Goal: Task Accomplishment & Management: Manage account settings

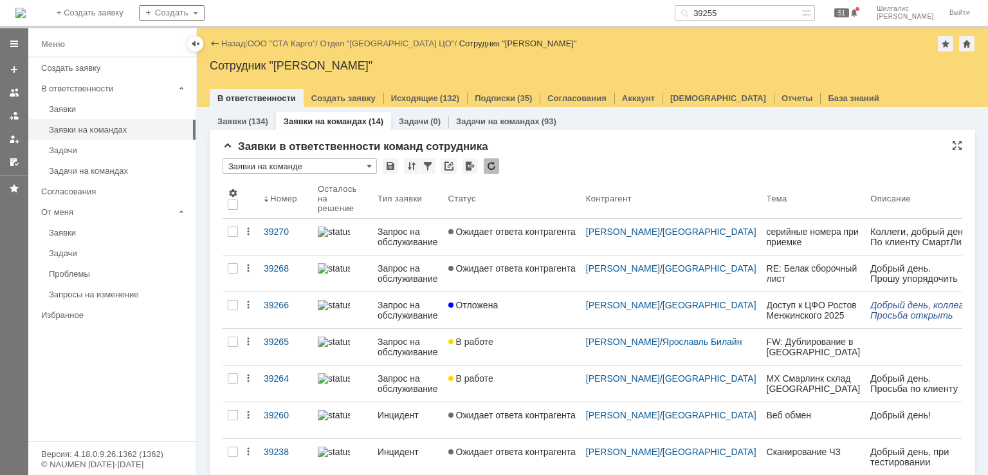
click at [566, 163] on div "* Заявки на команде" at bounding box center [593, 166] width 740 height 17
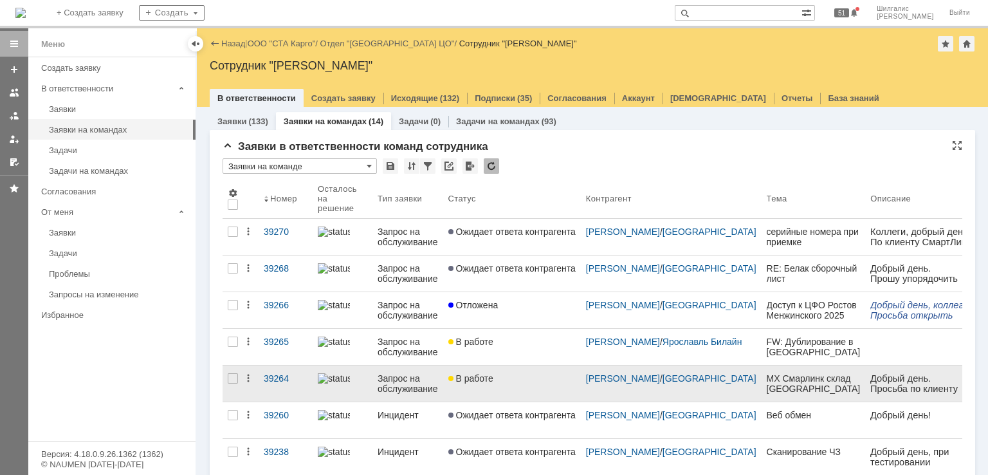
click at [502, 378] on div "В работе" at bounding box center [512, 378] width 127 height 10
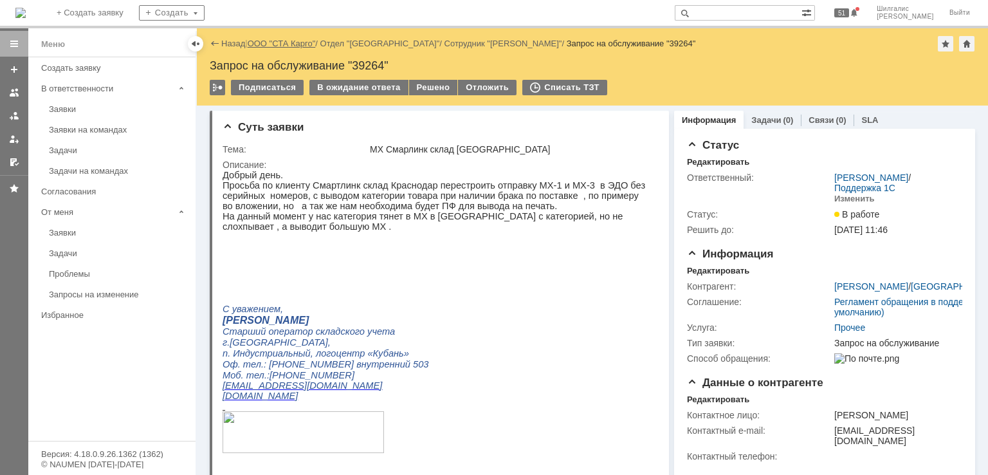
click at [274, 41] on link "ООО "СТА Карго"" at bounding box center [282, 44] width 68 height 10
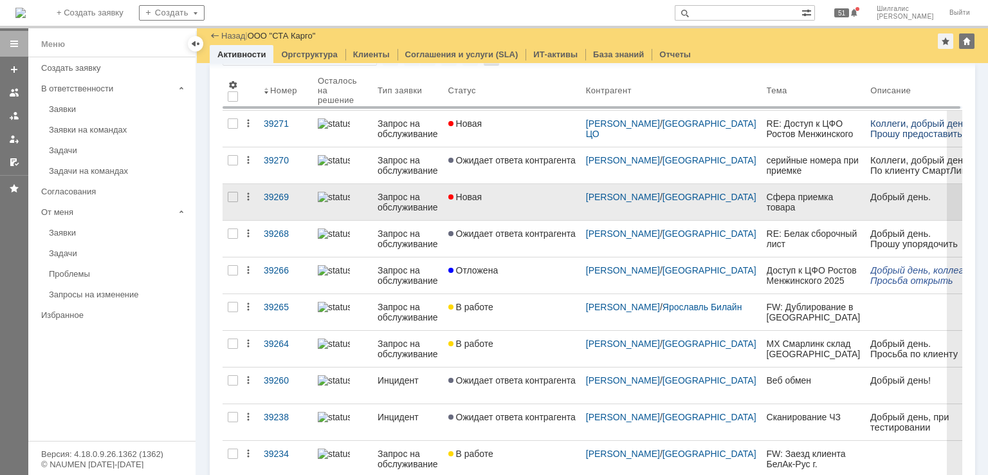
click at [496, 209] on link "Новая" at bounding box center [512, 202] width 138 height 36
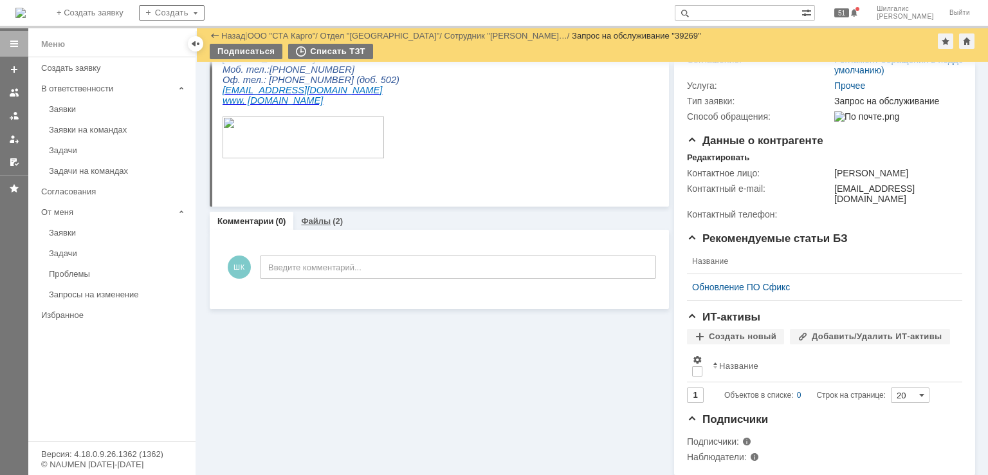
click at [325, 222] on link "Файлы" at bounding box center [316, 221] width 30 height 10
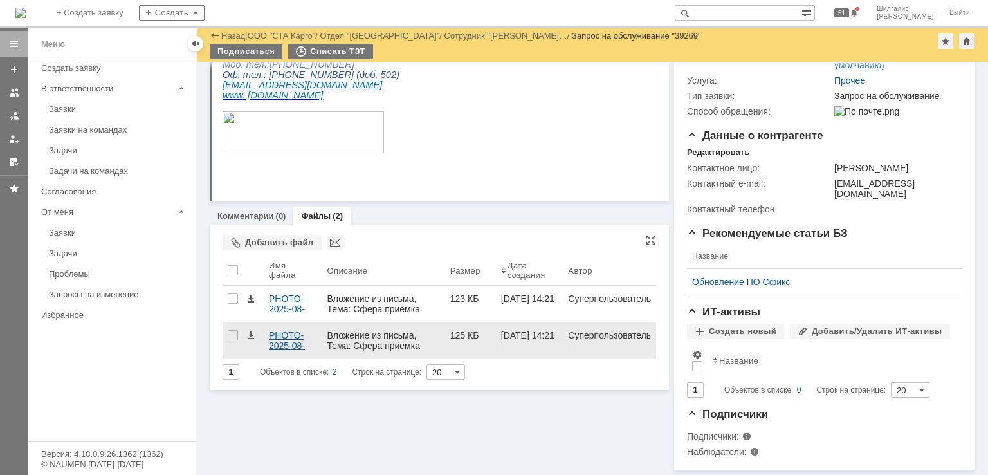
click at [285, 330] on div "PHOTO-2025-08-18-13-47-36.jpg" at bounding box center [293, 340] width 48 height 21
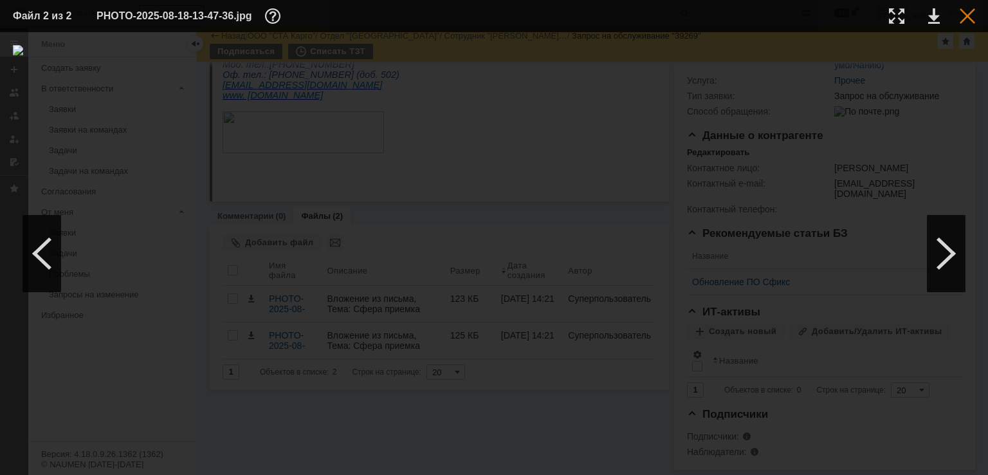
click at [963, 17] on div at bounding box center [967, 15] width 15 height 15
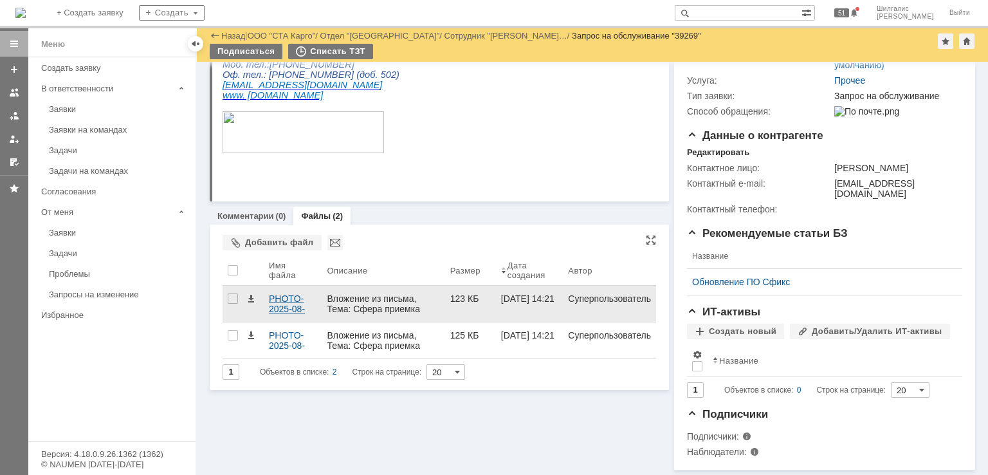
click at [283, 297] on div "PHOTO-2025-08-18-13-56-14.jpg" at bounding box center [293, 303] width 48 height 21
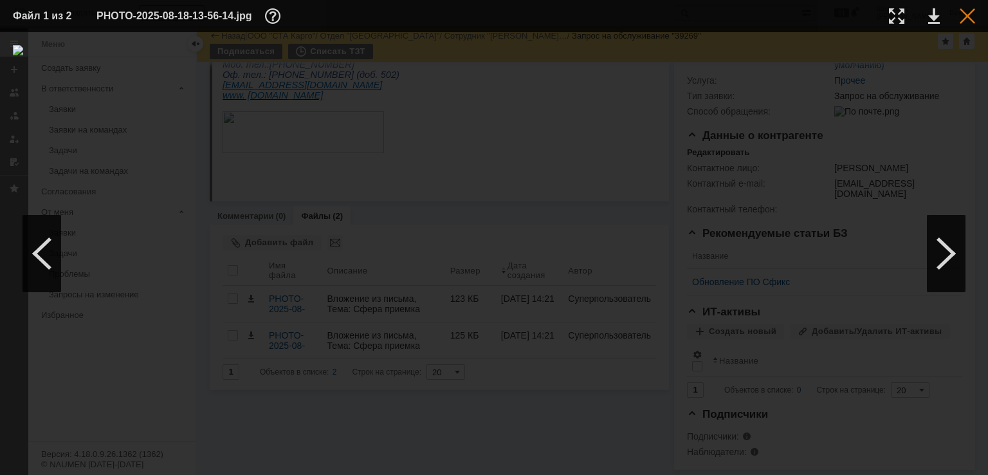
click at [967, 17] on div at bounding box center [967, 15] width 15 height 15
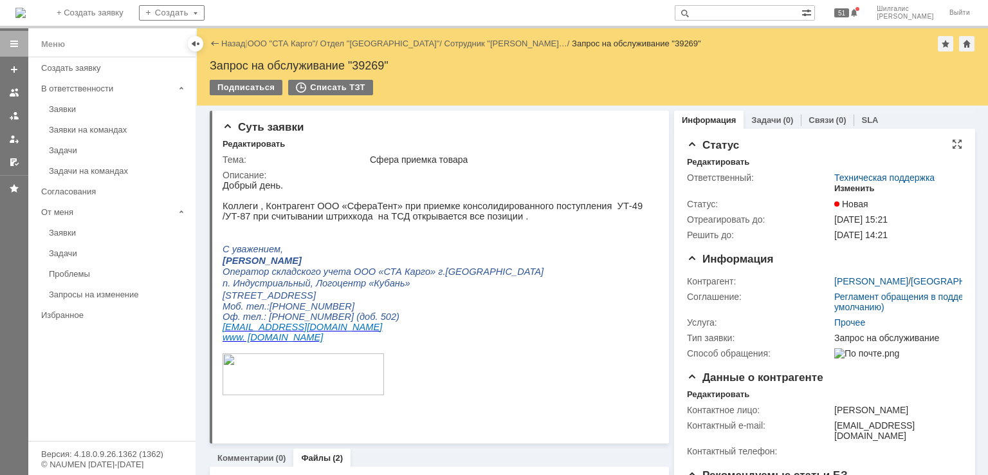
click at [849, 190] on div "Изменить" at bounding box center [855, 188] width 41 height 10
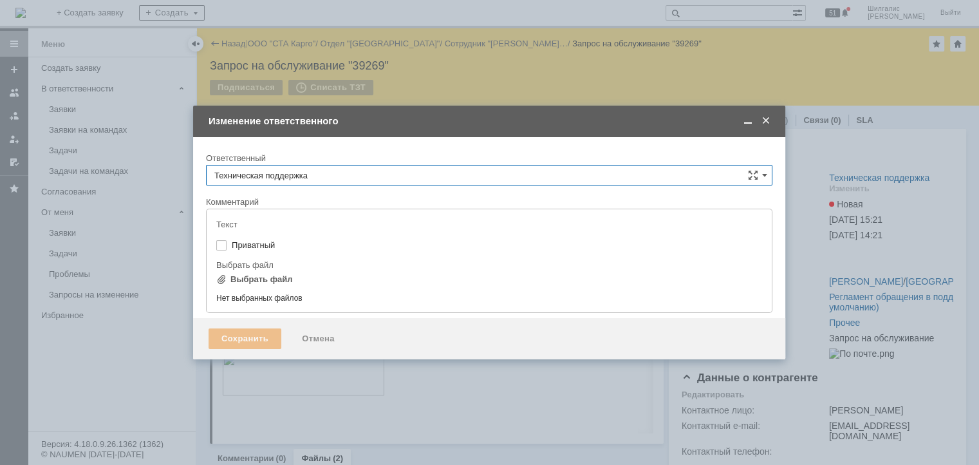
type input "[не указано]"
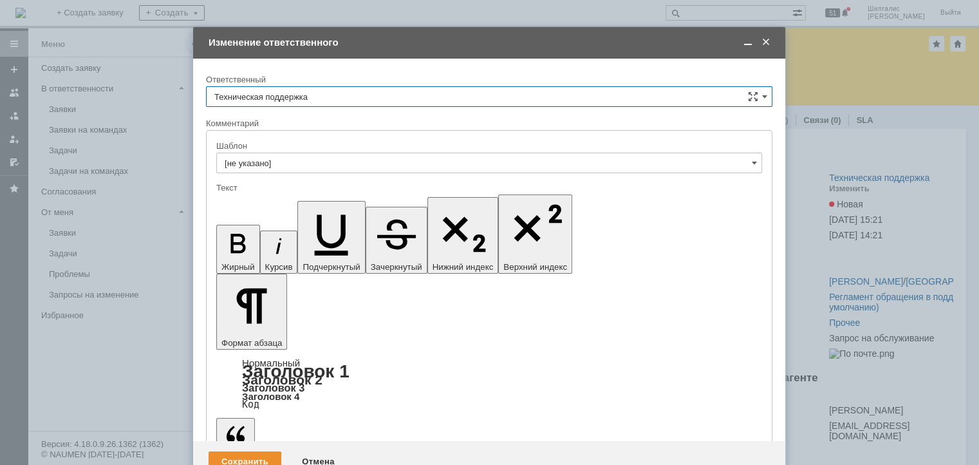
click at [293, 99] on input "Техническая поддержка" at bounding box center [489, 96] width 566 height 21
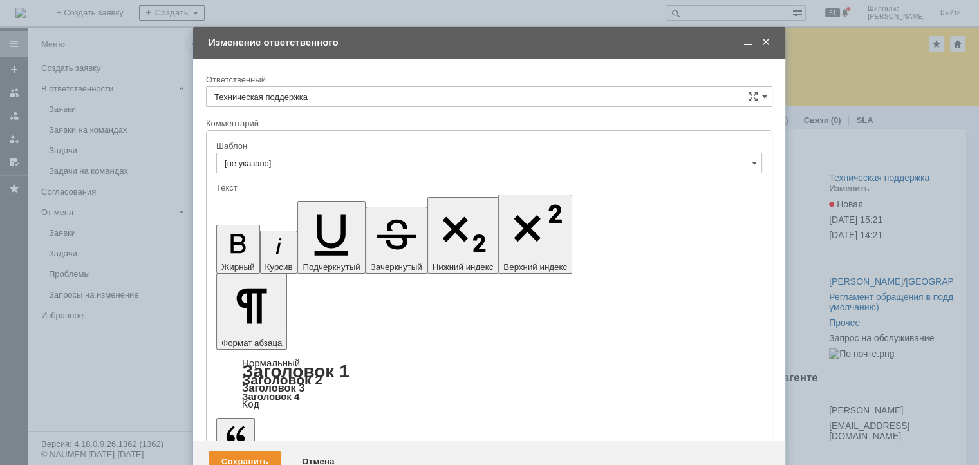
click at [279, 162] on span "[PERSON_NAME]" at bounding box center [489, 163] width 550 height 10
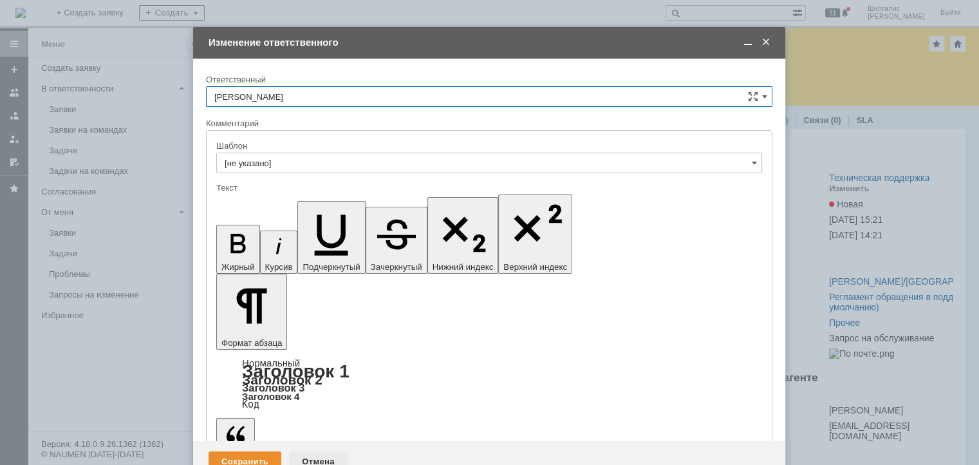
type input "[PERSON_NAME]"
click at [245, 451] on div "Сохранить" at bounding box center [245, 461] width 73 height 21
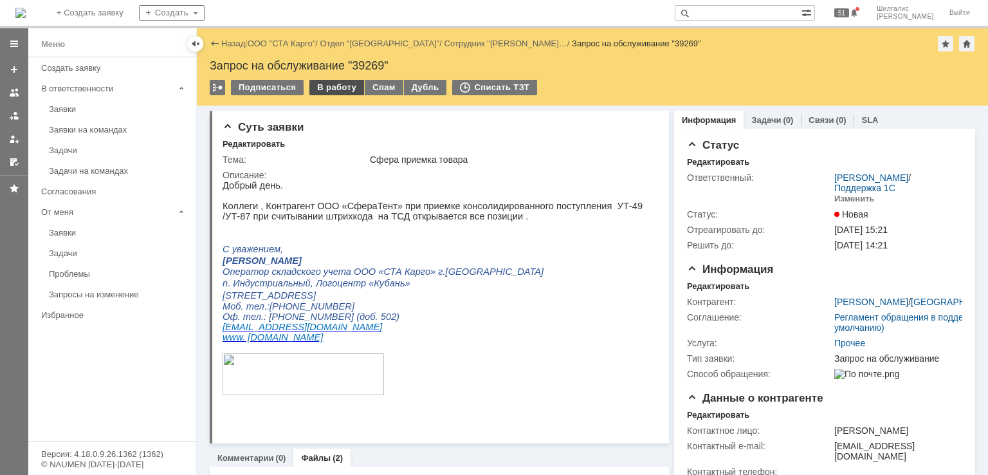
click at [324, 86] on div "В работу" at bounding box center [337, 87] width 55 height 15
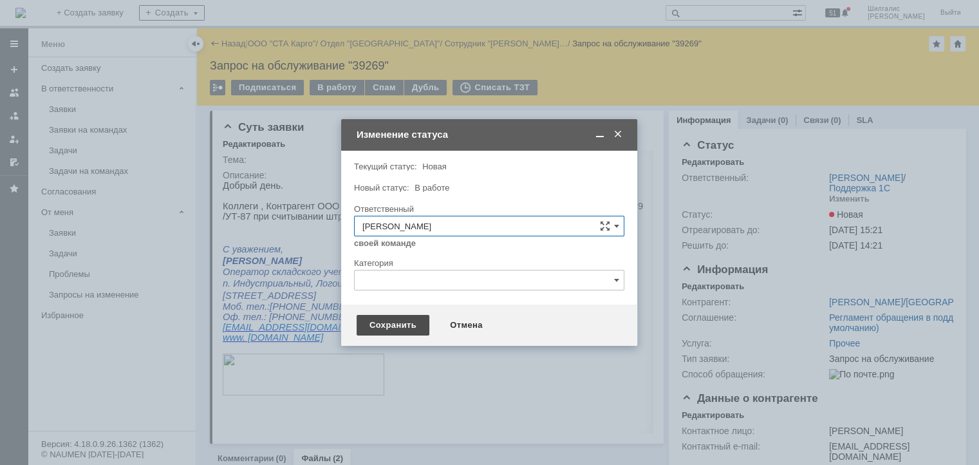
click at [366, 328] on div "Сохранить" at bounding box center [393, 325] width 73 height 21
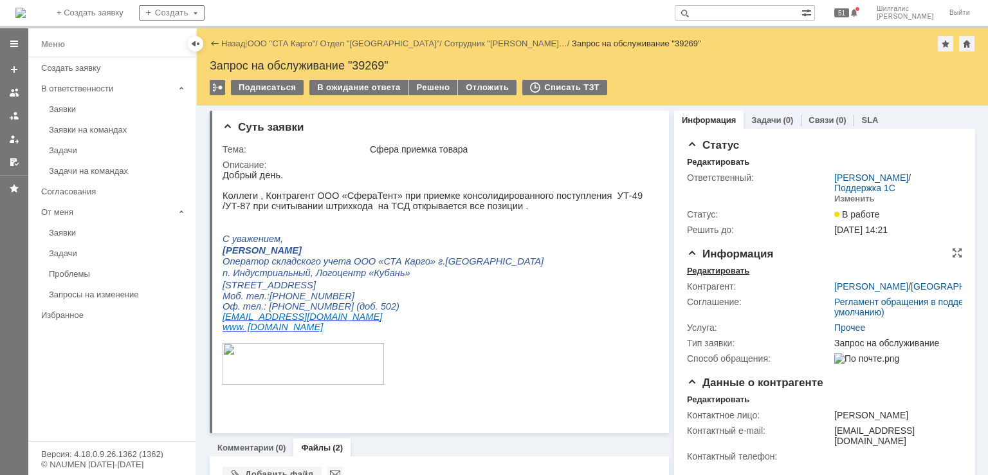
click at [721, 266] on div "Редактировать" at bounding box center [718, 271] width 62 height 10
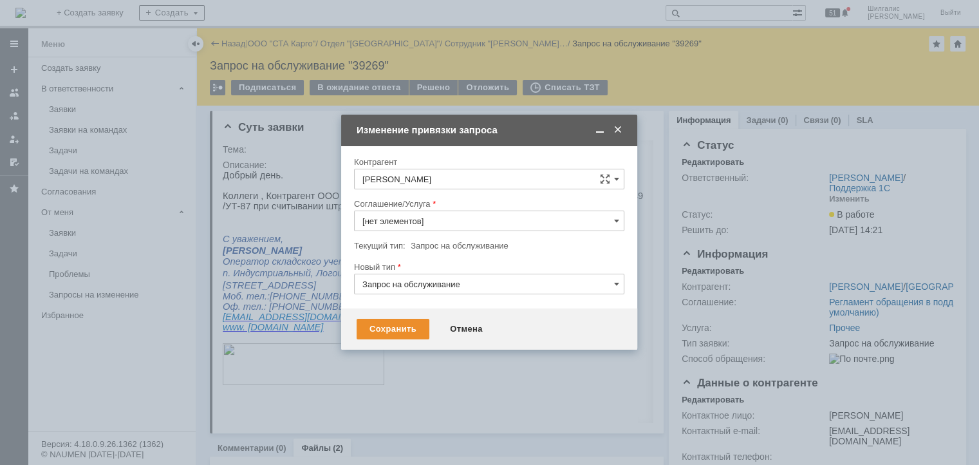
type input "Прочее"
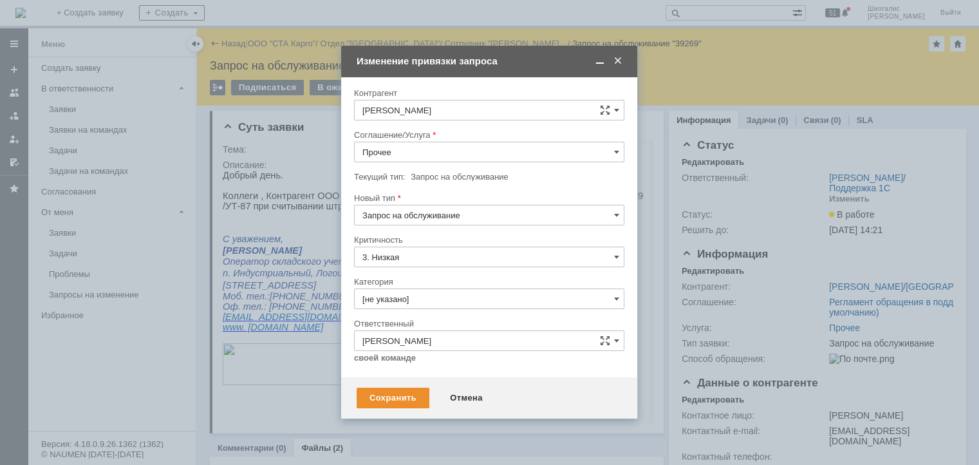
click at [439, 157] on input "Прочее" at bounding box center [489, 152] width 270 height 21
click at [407, 221] on span "WMS Приёмка" at bounding box center [489, 226] width 254 height 10
type input "WMS Приёмка"
click at [418, 299] on input "[не указано]" at bounding box center [489, 298] width 270 height 21
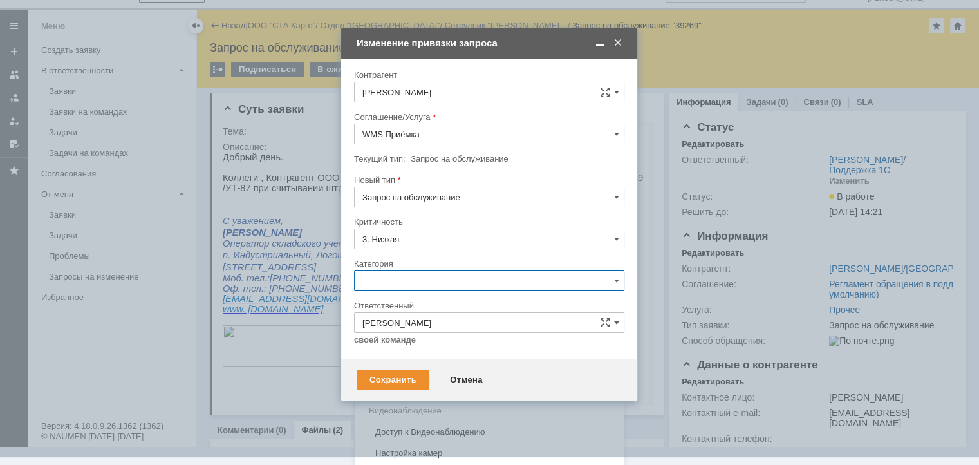
click at [412, 384] on span "Ошибка" at bounding box center [489, 389] width 254 height 10
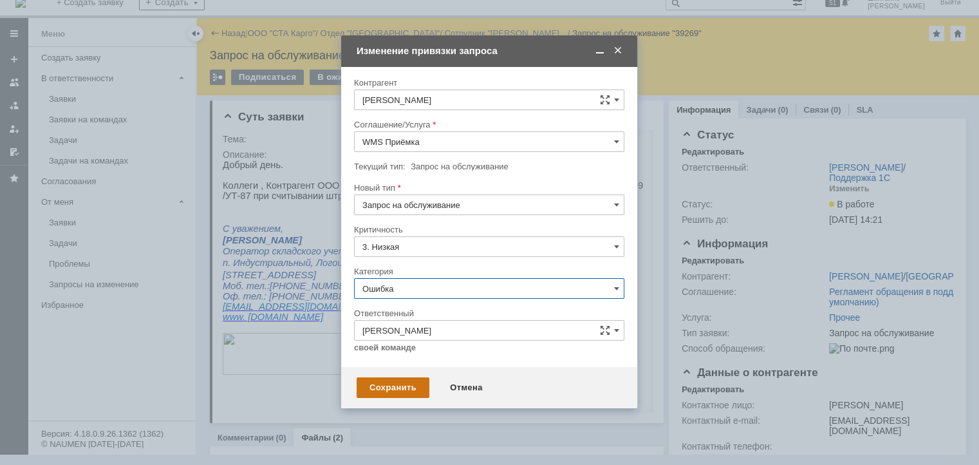
type input "Ошибка"
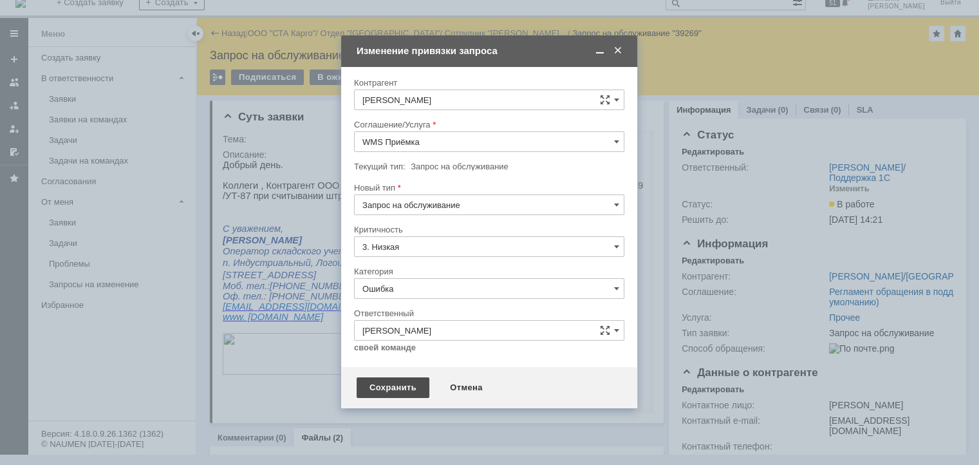
click at [394, 387] on div "Сохранить" at bounding box center [393, 387] width 73 height 21
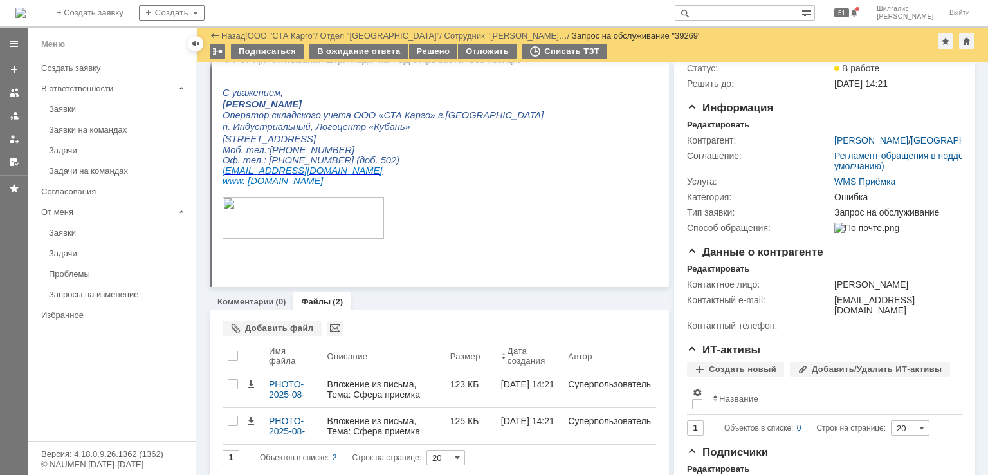
scroll to position [160, 0]
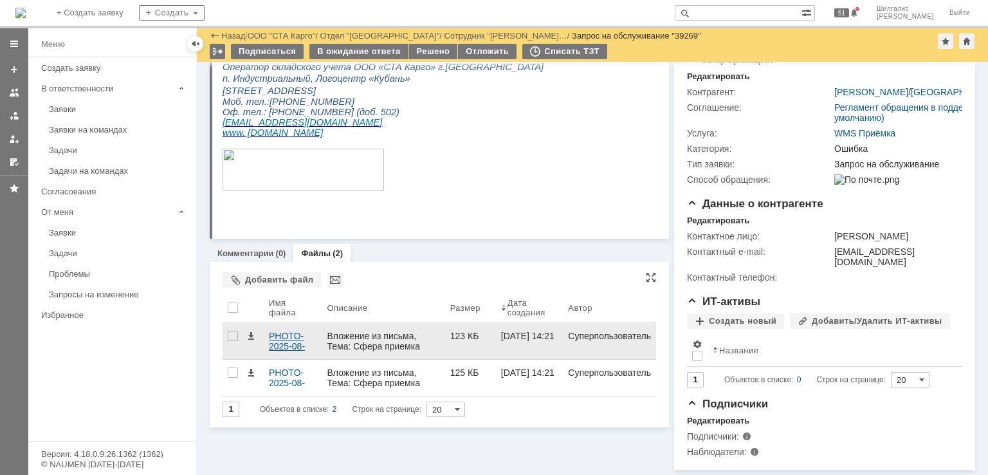
click at [286, 333] on div "PHOTO-2025-08-18-13-56-14.jpg" at bounding box center [293, 341] width 48 height 21
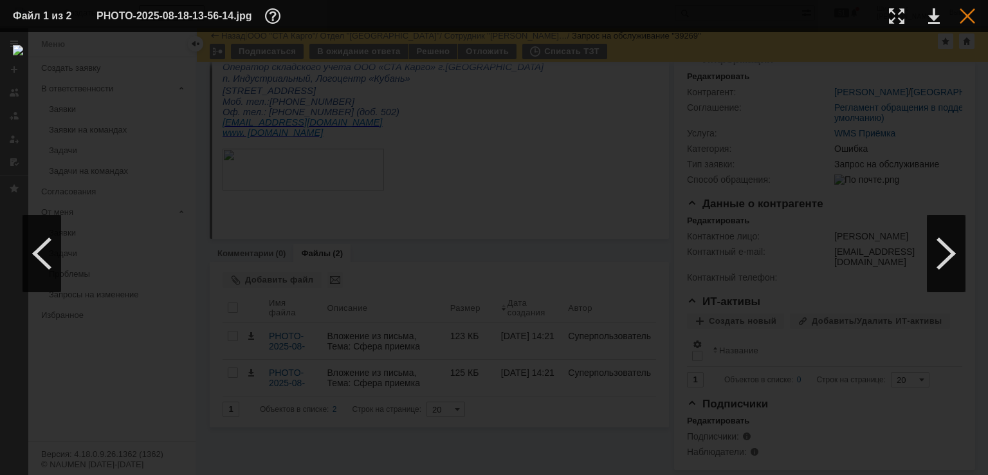
click at [970, 12] on div at bounding box center [967, 15] width 15 height 15
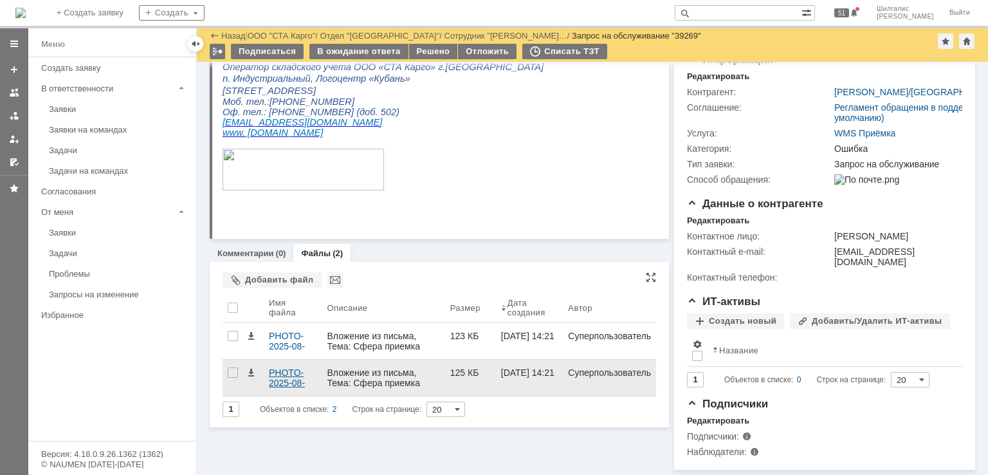
click at [283, 367] on div "PHOTO-2025-08-18-13-47-36.jpg" at bounding box center [293, 377] width 48 height 21
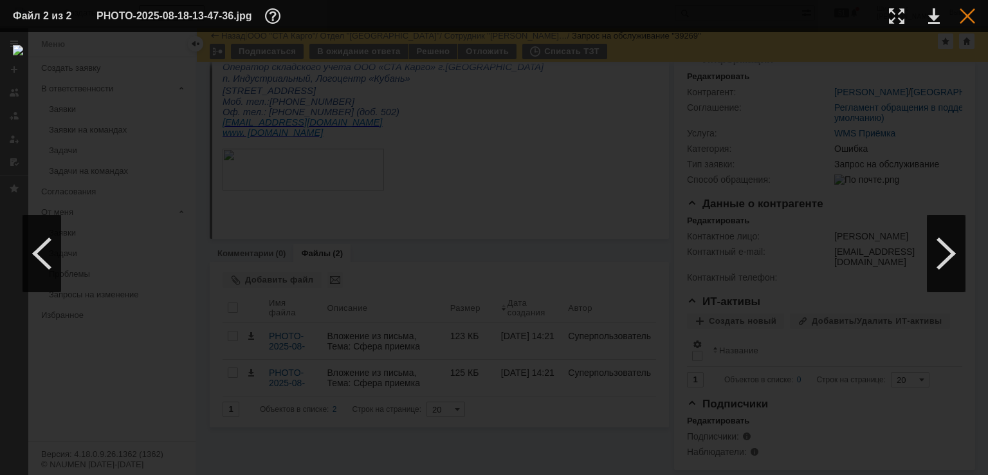
click at [972, 15] on div at bounding box center [967, 15] width 15 height 15
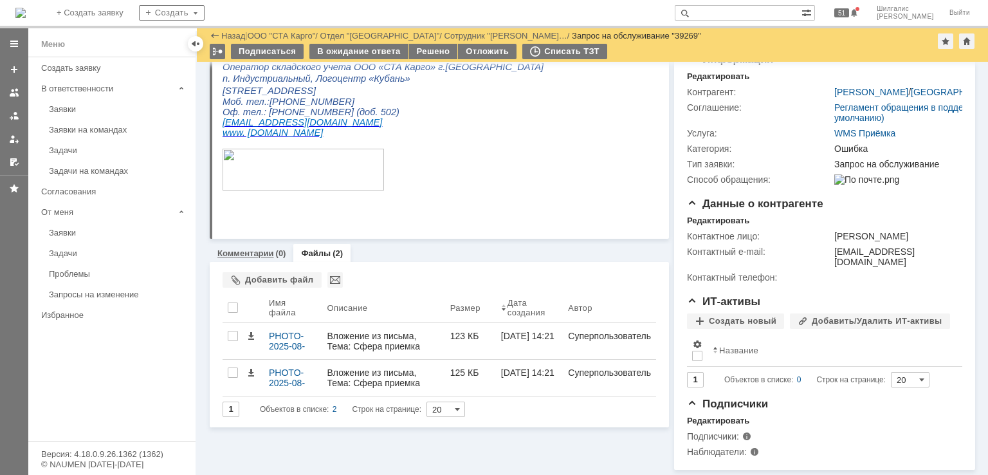
click at [252, 248] on link "Комментарии" at bounding box center [246, 253] width 57 height 10
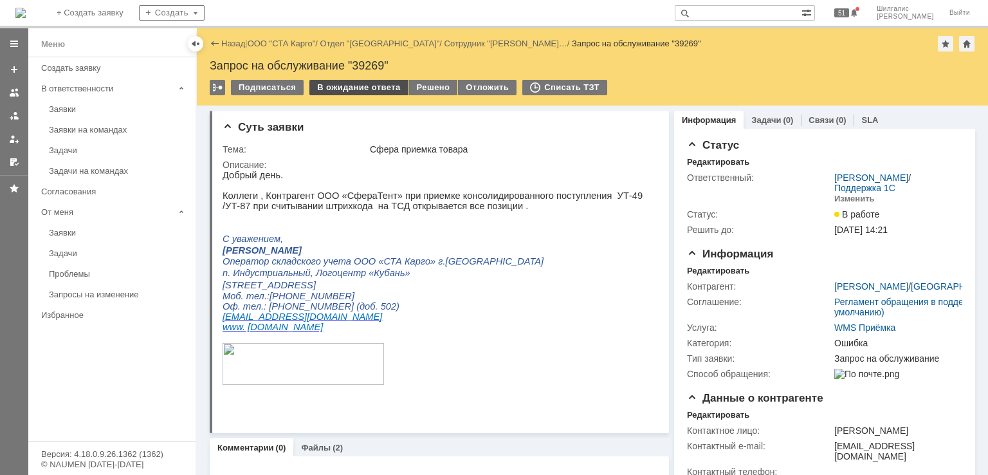
click at [362, 89] on div "В ожидание ответа" at bounding box center [359, 87] width 98 height 15
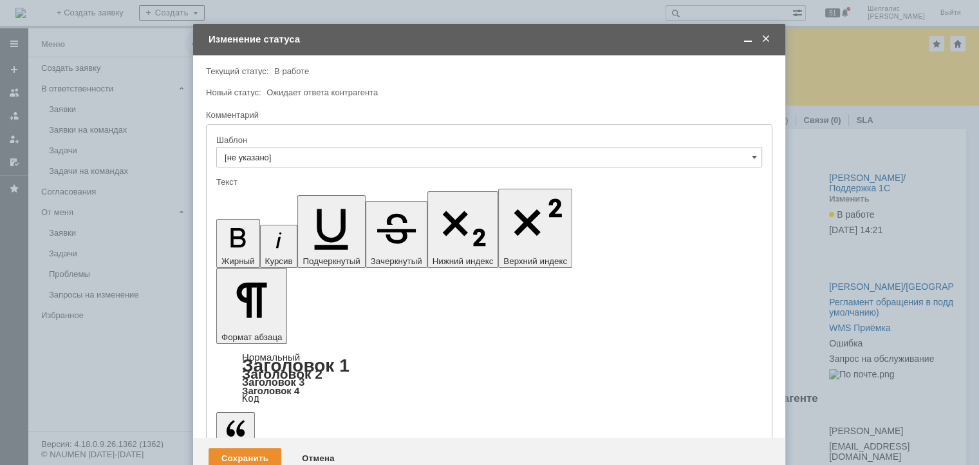
click at [241, 448] on div "Сохранить" at bounding box center [245, 458] width 73 height 21
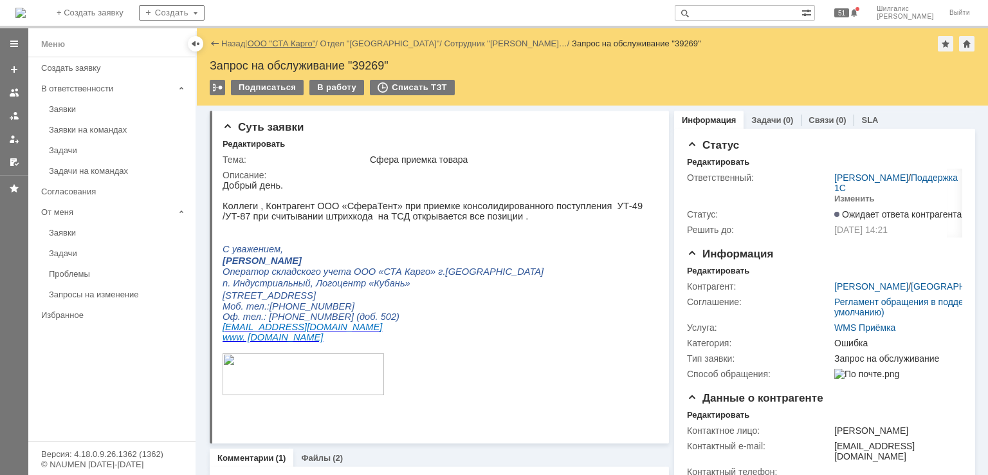
click at [302, 42] on link "ООО "СТА Карго"" at bounding box center [282, 44] width 68 height 10
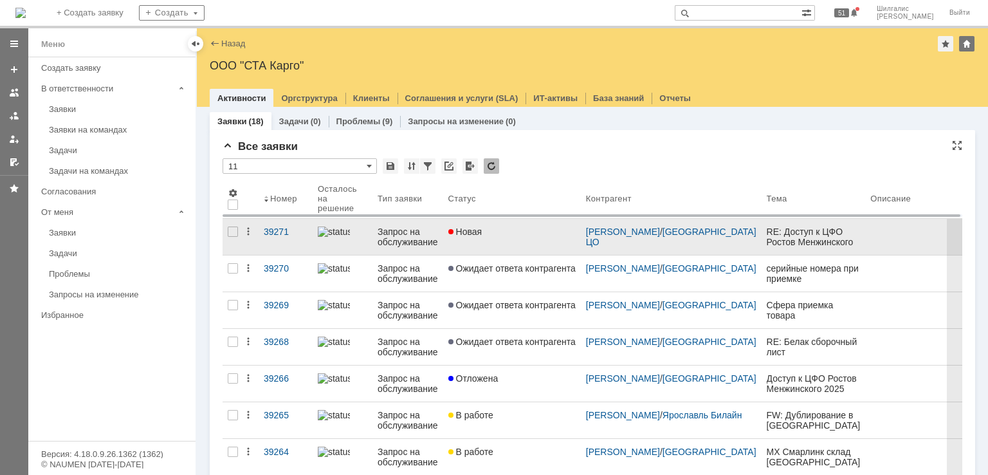
click at [532, 230] on div "Новая" at bounding box center [512, 232] width 127 height 10
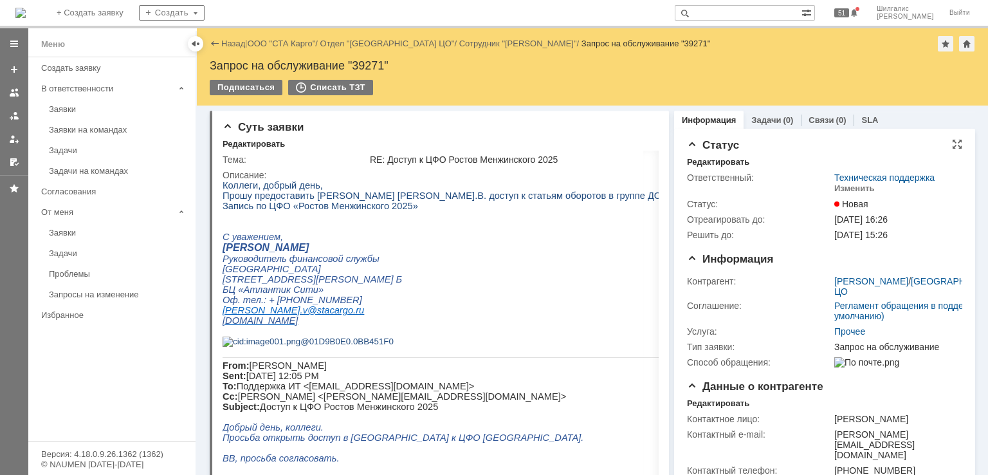
click at [854, 194] on td "Изменить" at bounding box center [858, 189] width 46 height 12
click at [855, 187] on div "Изменить" at bounding box center [855, 188] width 41 height 10
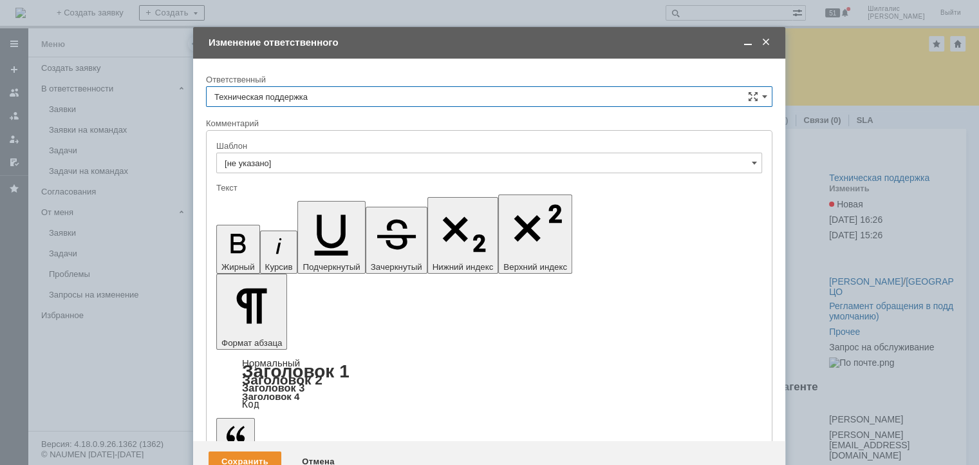
click at [288, 93] on input "Техническая поддержка" at bounding box center [489, 96] width 566 height 21
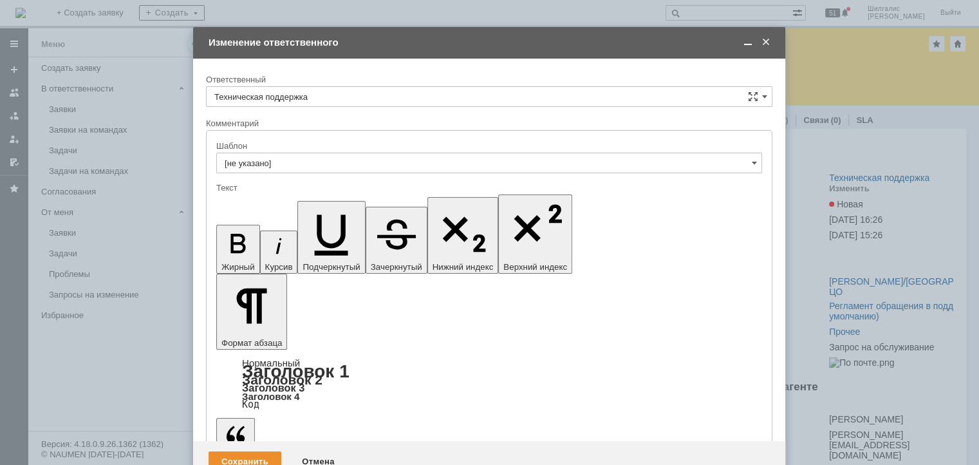
click at [269, 134] on div "Поддержка 1С" at bounding box center [489, 141] width 565 height 21
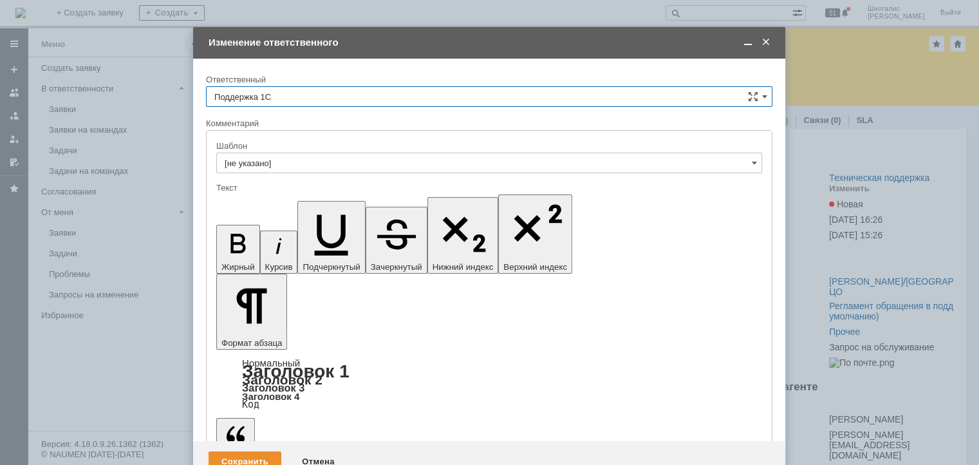
type input "Поддержка 1С"
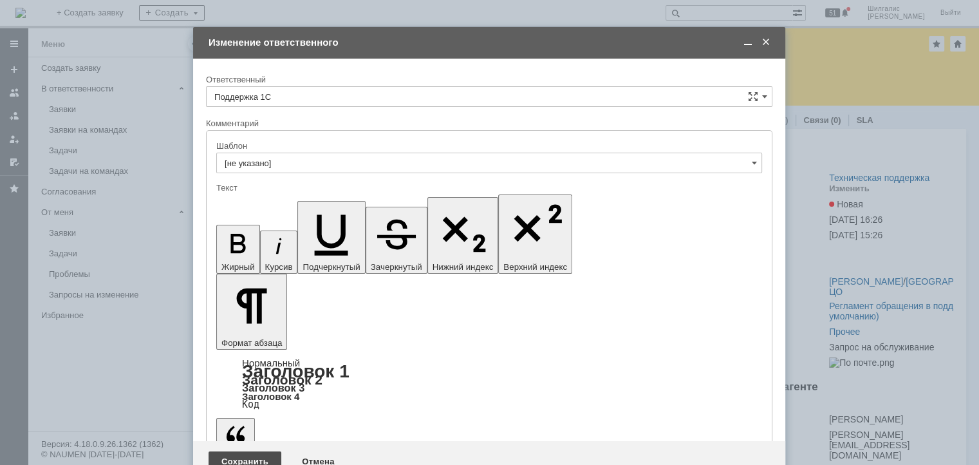
click at [242, 451] on div "Сохранить" at bounding box center [245, 461] width 73 height 21
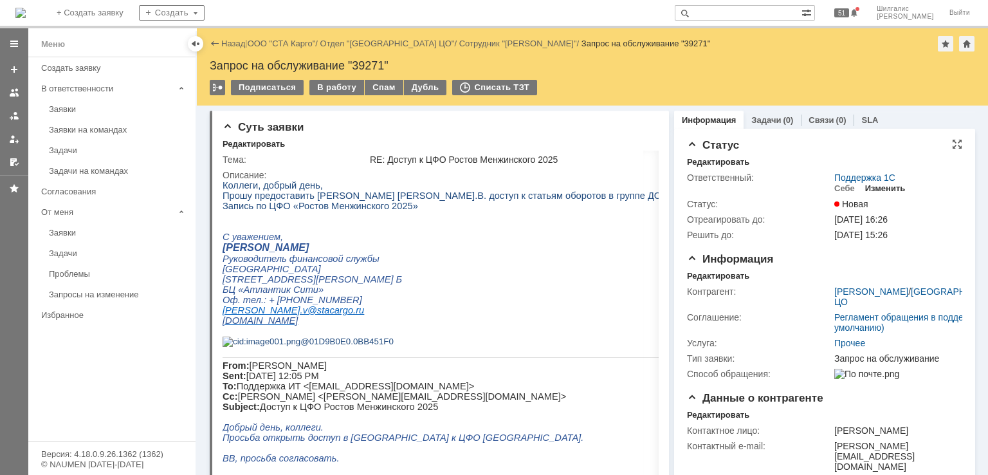
click at [880, 189] on div "Изменить" at bounding box center [886, 188] width 41 height 10
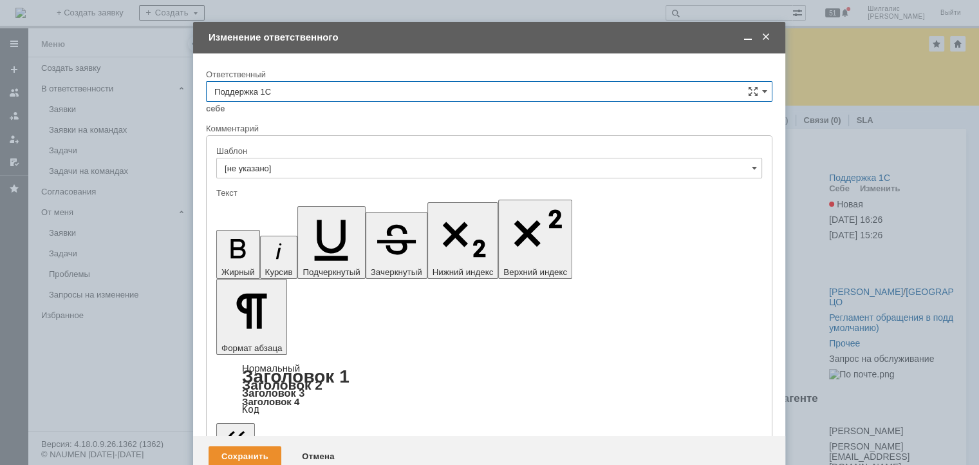
click at [278, 102] on div "себе своей команде" at bounding box center [489, 108] width 566 height 12
click at [284, 96] on input "Поддержка 1С" at bounding box center [489, 91] width 566 height 21
click at [281, 254] on div "[PERSON_NAME]" at bounding box center [489, 264] width 565 height 21
type input "[PERSON_NAME]"
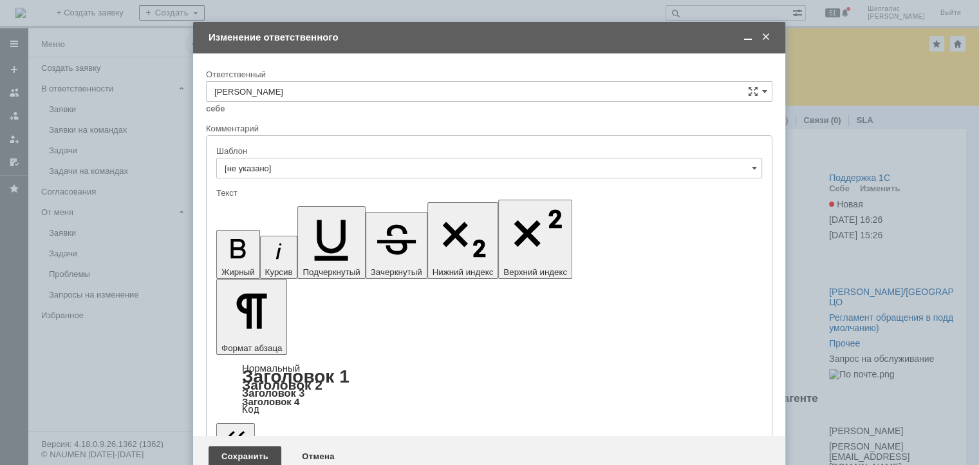
click at [236, 446] on div "Сохранить" at bounding box center [245, 456] width 73 height 21
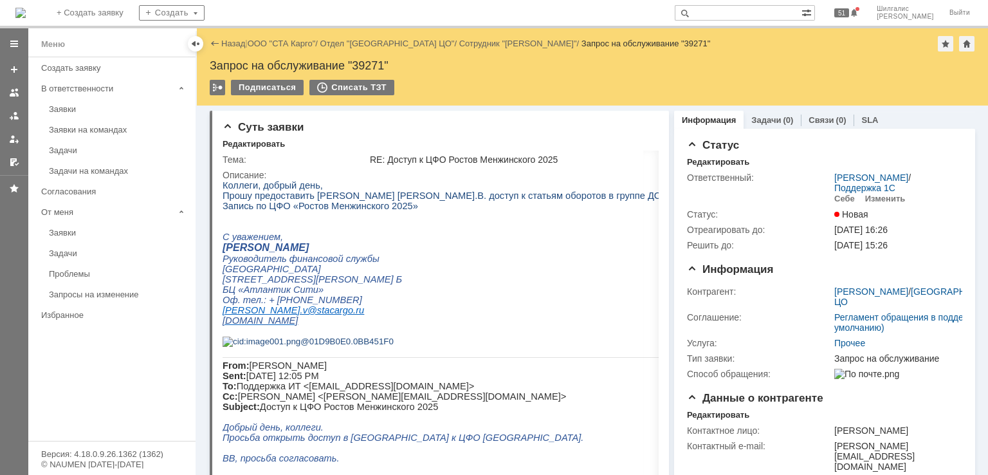
click at [369, 64] on div "Запрос на обслуживание "39271"" at bounding box center [593, 65] width 766 height 13
copy div "39271"
drag, startPoint x: 301, startPoint y: 44, endPoint x: 311, endPoint y: 57, distance: 16.5
click at [300, 44] on link "ООО "СТА Карго"" at bounding box center [282, 44] width 68 height 10
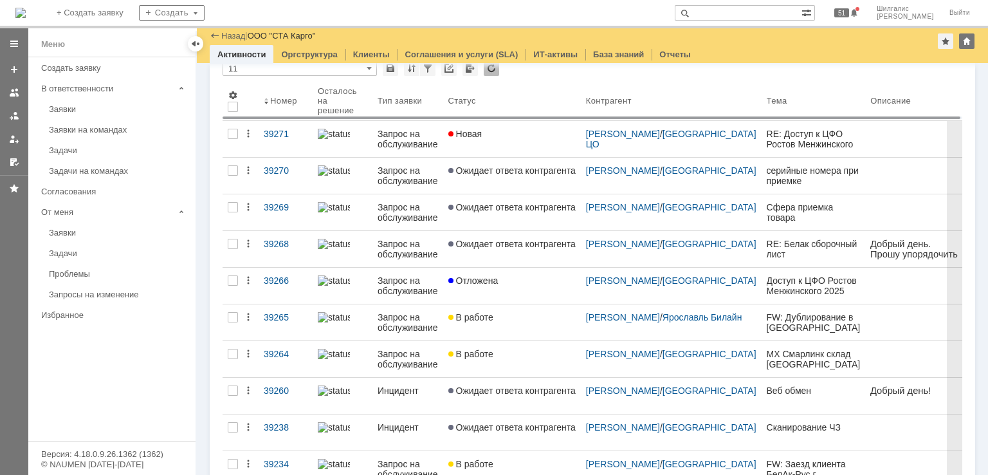
scroll to position [64, 0]
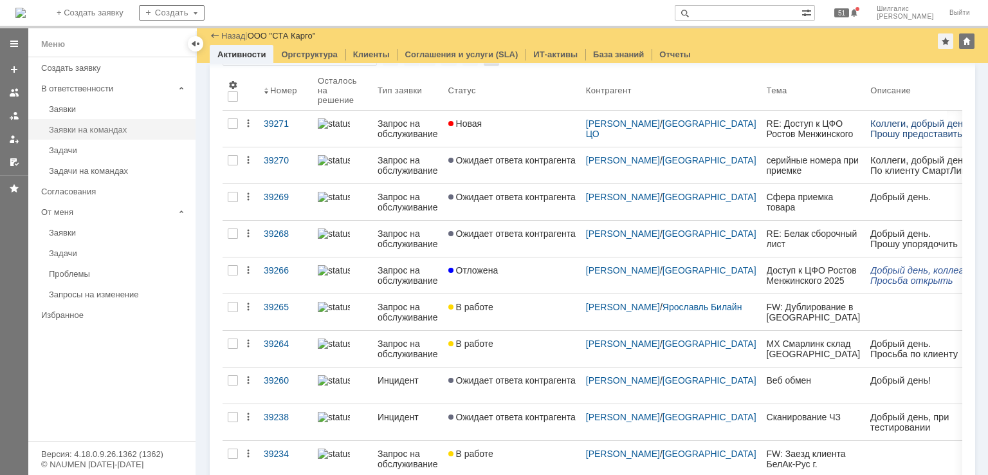
click at [113, 129] on div "Заявки на командах" at bounding box center [118, 130] width 139 height 10
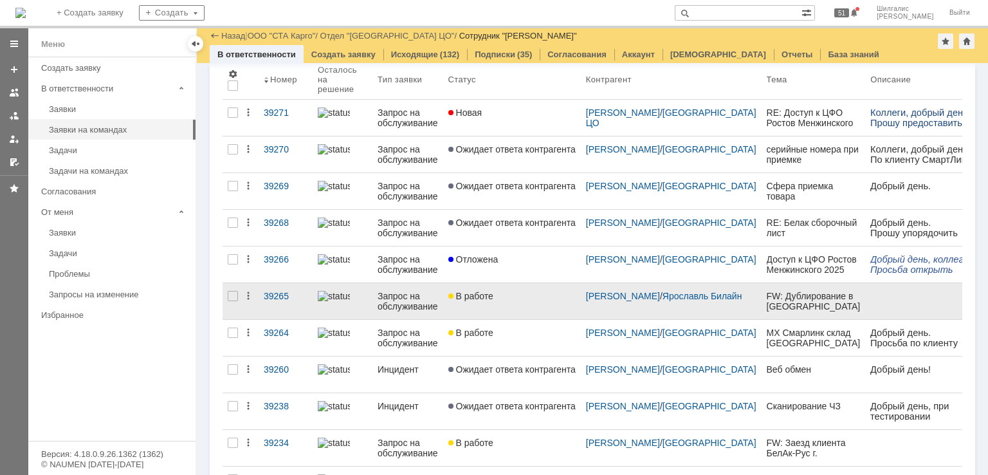
scroll to position [63, 0]
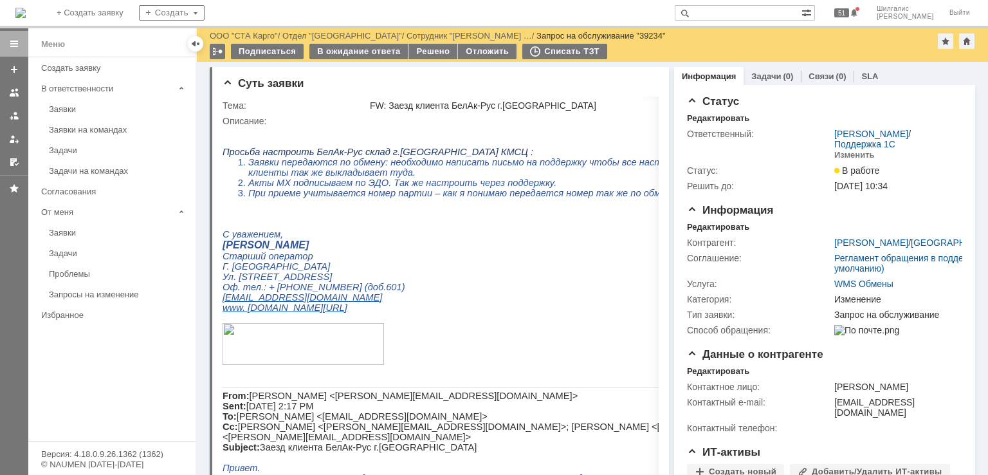
drag, startPoint x: 741, startPoint y: 304, endPoint x: 705, endPoint y: 124, distance: 183.8
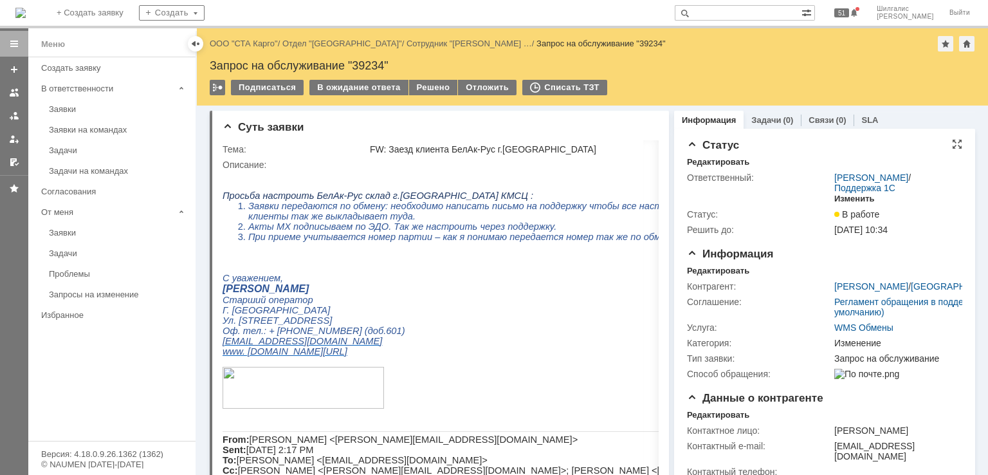
click at [859, 199] on div "Изменить" at bounding box center [855, 199] width 41 height 10
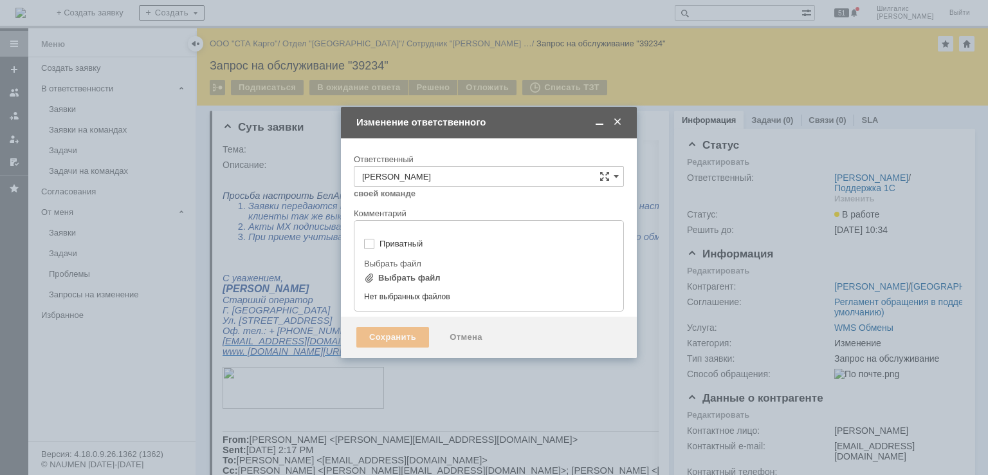
type input "[не указано]"
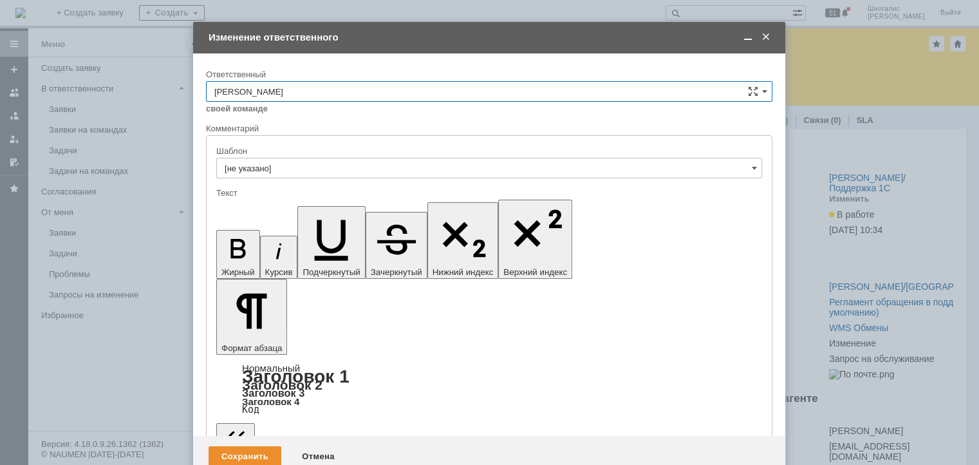
click at [321, 92] on input "[PERSON_NAME]" at bounding box center [489, 91] width 566 height 21
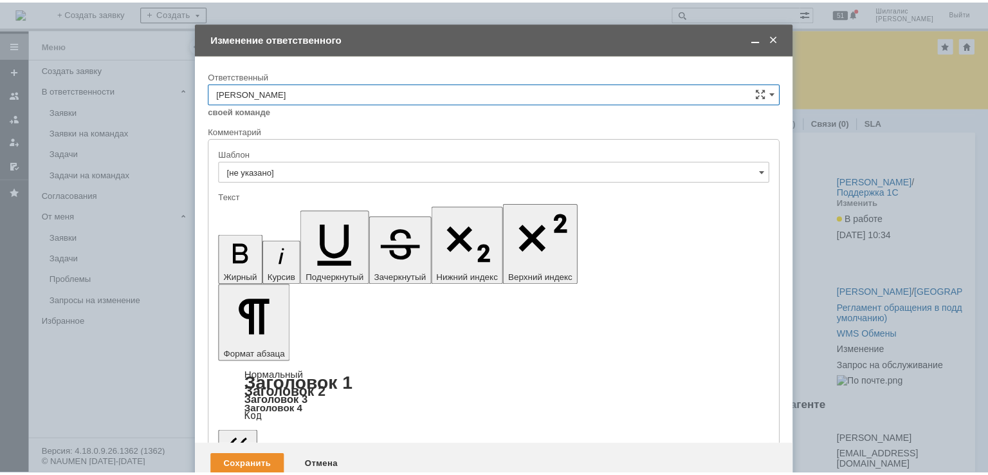
scroll to position [171, 0]
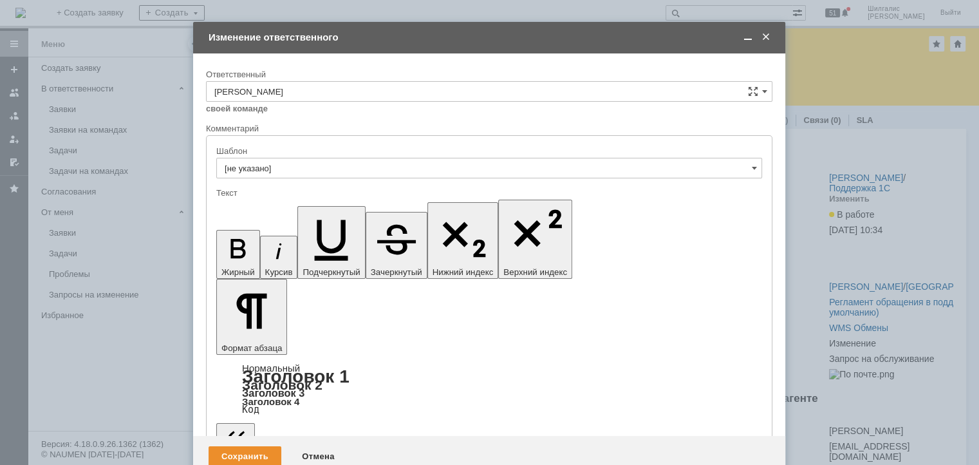
click at [279, 174] on span "[PERSON_NAME]" at bounding box center [489, 177] width 550 height 10
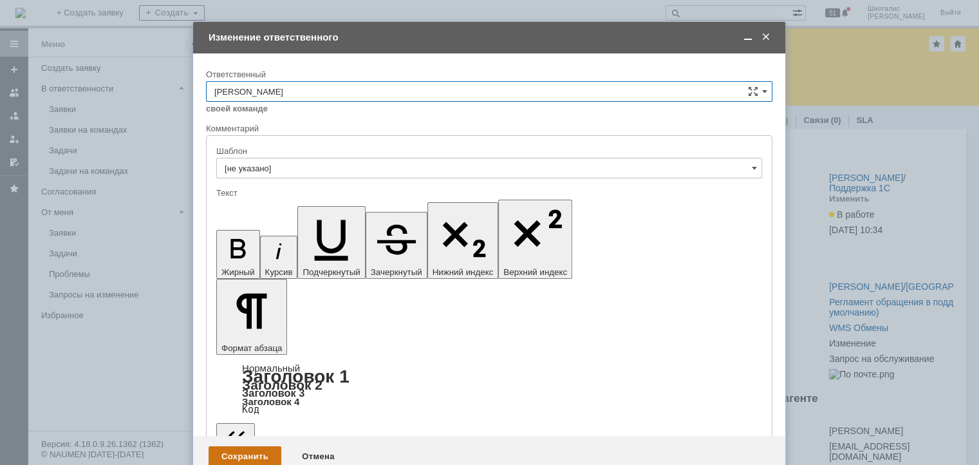
type input "[PERSON_NAME]"
click at [240, 446] on div "Сохранить" at bounding box center [245, 456] width 73 height 21
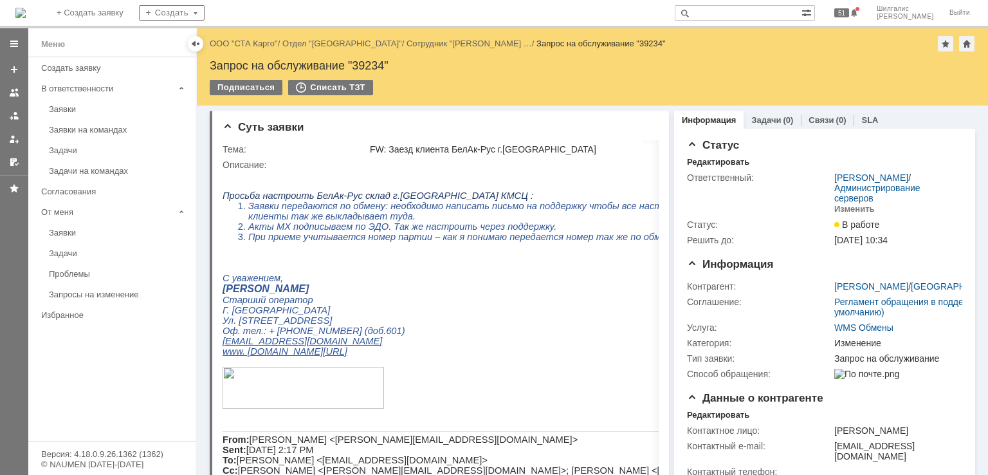
scroll to position [0, 0]
click at [375, 66] on div "Запрос на обслуживание "39234"" at bounding box center [593, 65] width 766 height 13
click at [373, 66] on div "Запрос на обслуживание "39234"" at bounding box center [593, 65] width 766 height 13
copy div "39234"
